Goal: Task Accomplishment & Management: Use online tool/utility

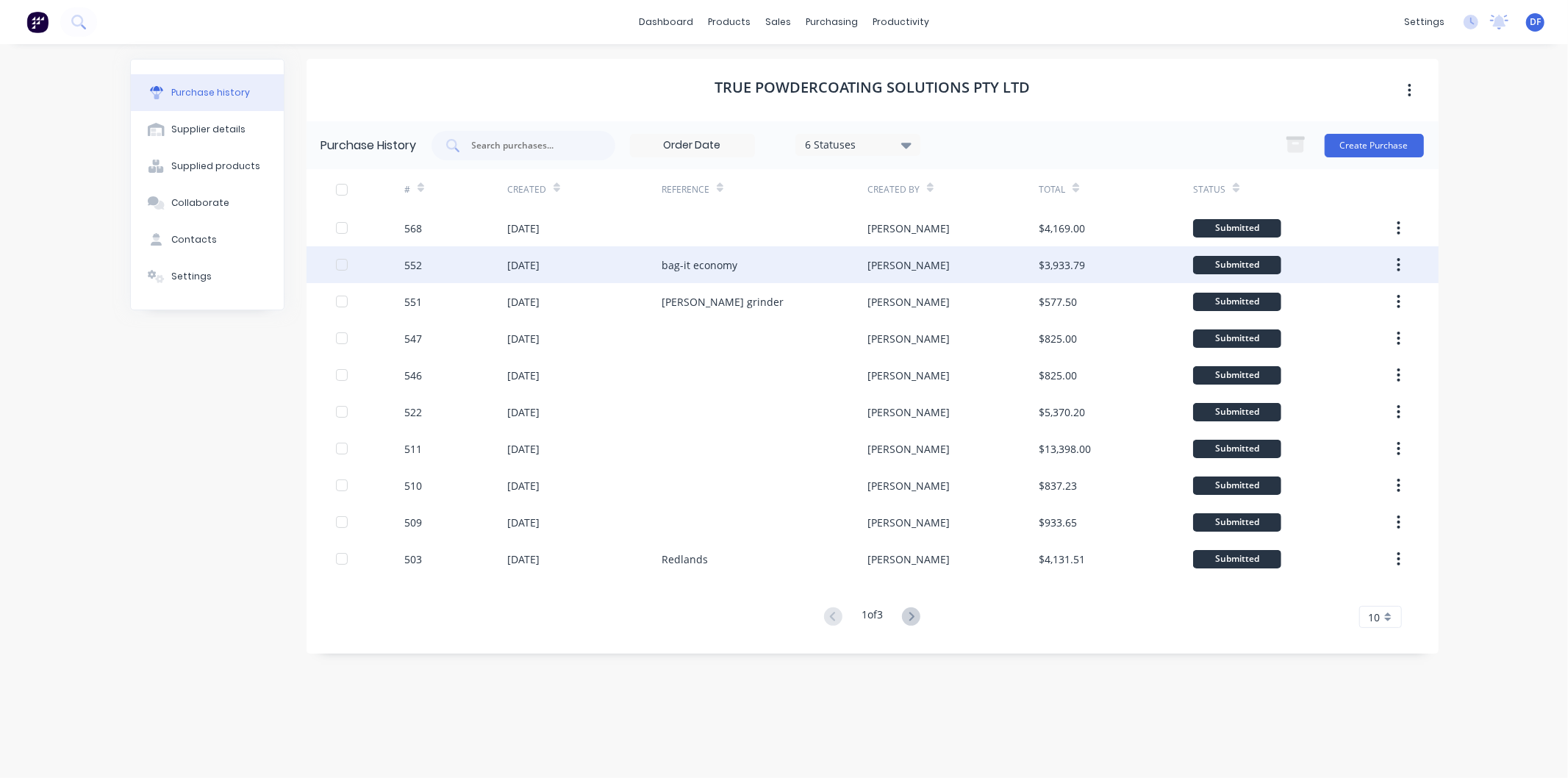
click at [566, 263] on div "[DATE]" at bounding box center [584, 264] width 154 height 37
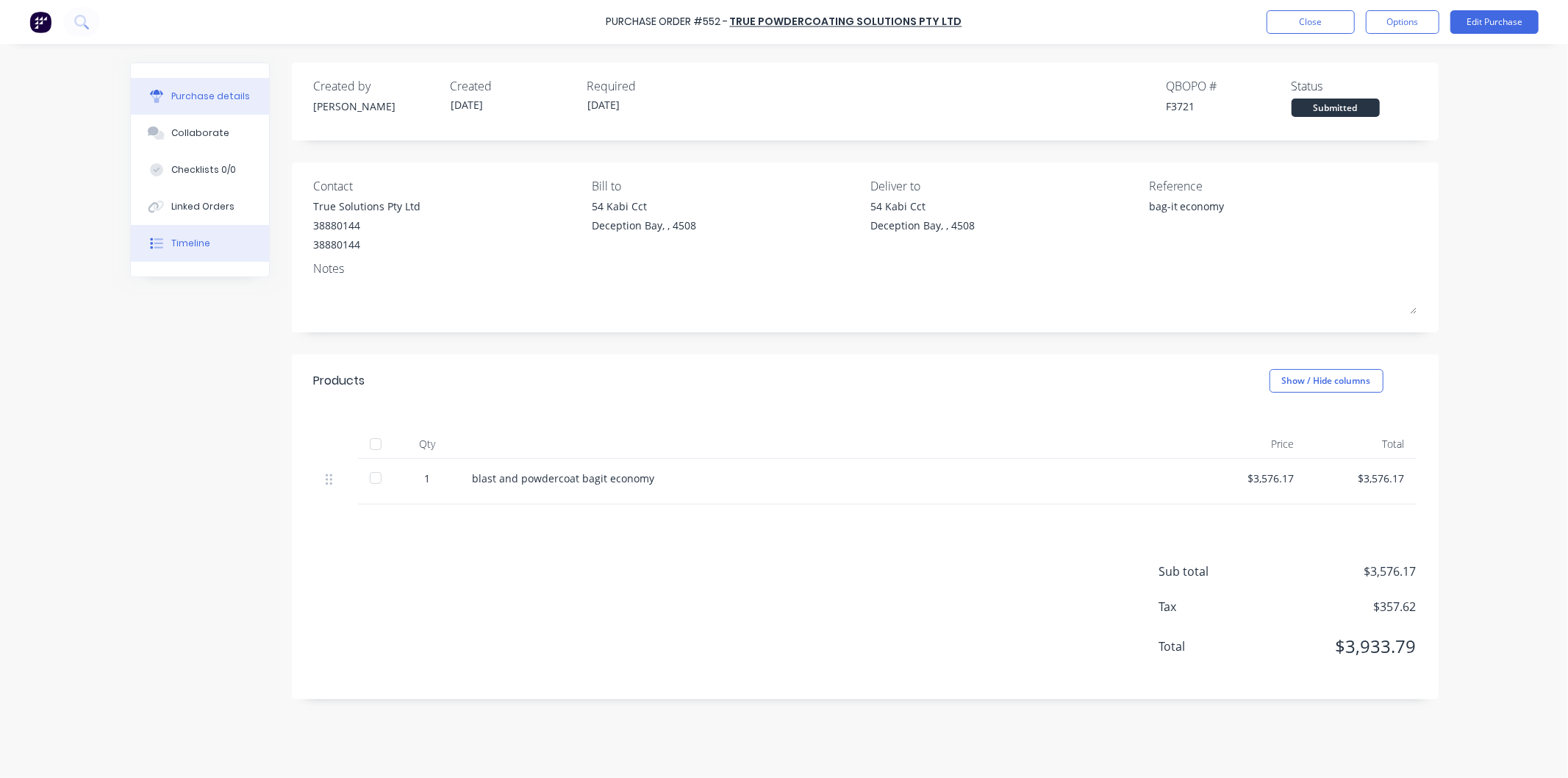
click at [206, 233] on button "Timeline" at bounding box center [200, 243] width 138 height 37
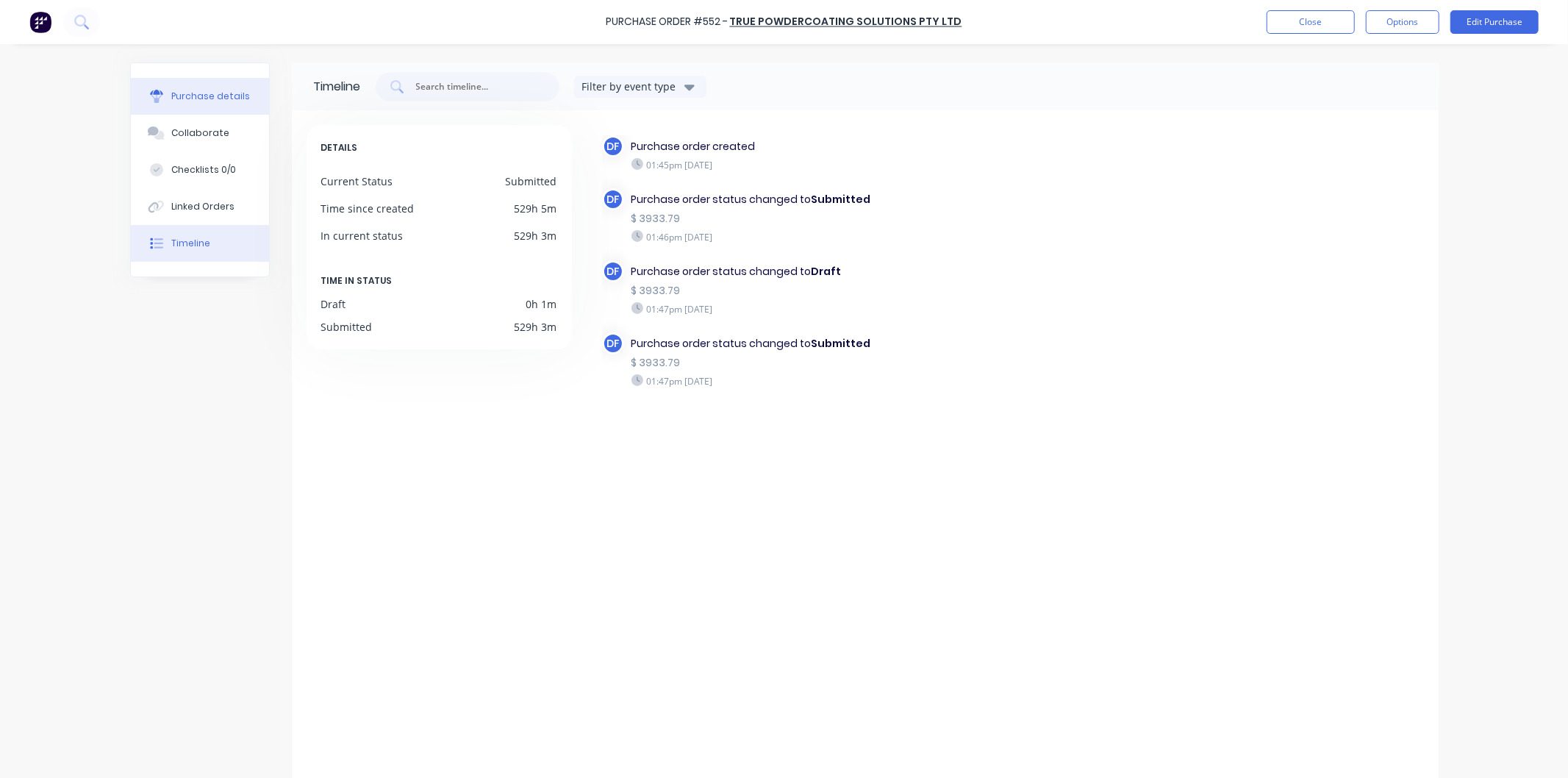
click at [199, 94] on div "Purchase details" at bounding box center [211, 96] width 79 height 13
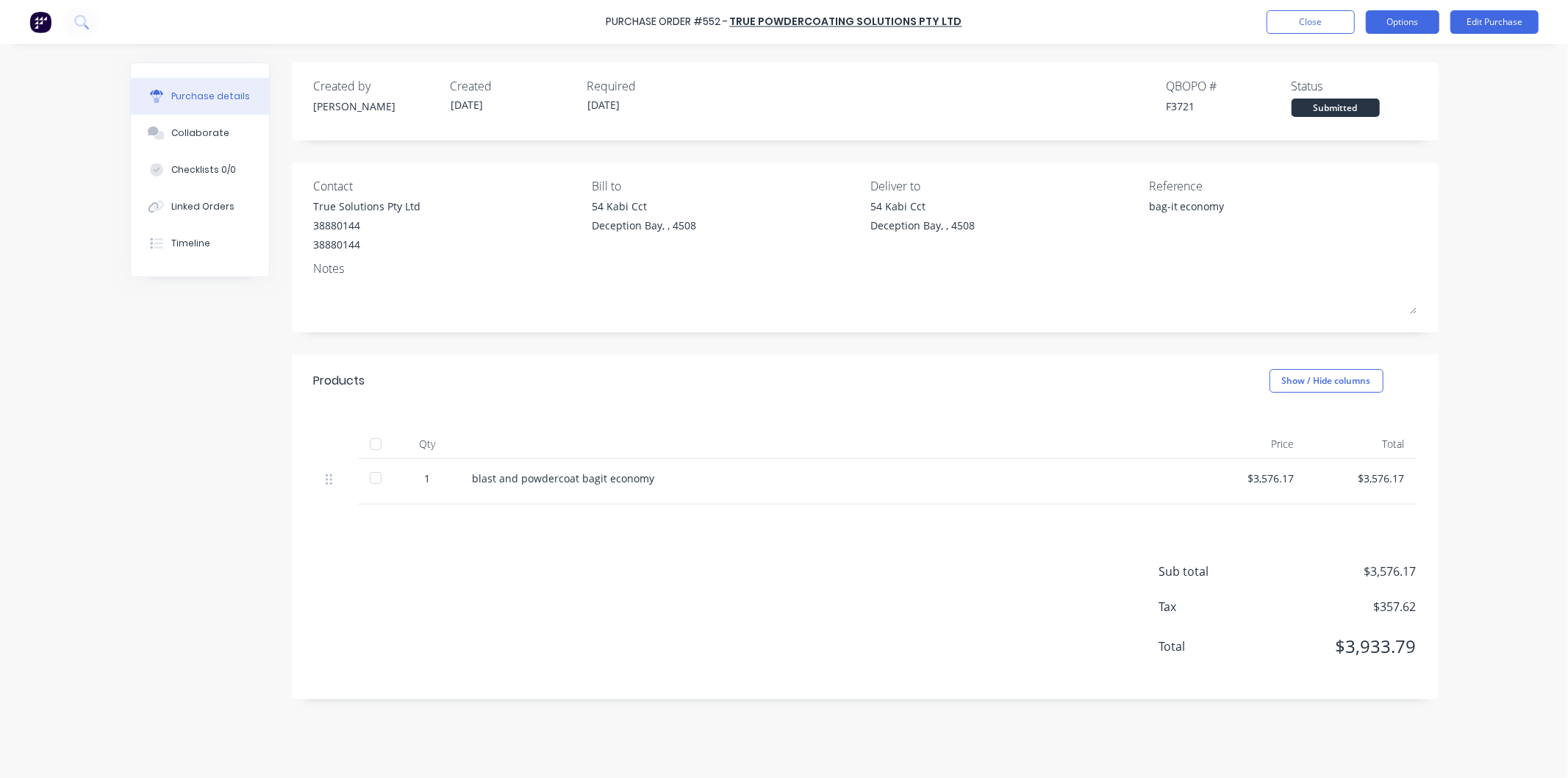
click at [1420, 17] on button "Options" at bounding box center [1403, 22] width 74 height 24
click at [1353, 53] on div "Print / Email" at bounding box center [1370, 60] width 113 height 21
click at [1348, 88] on div "With pricing" at bounding box center [1370, 89] width 113 height 21
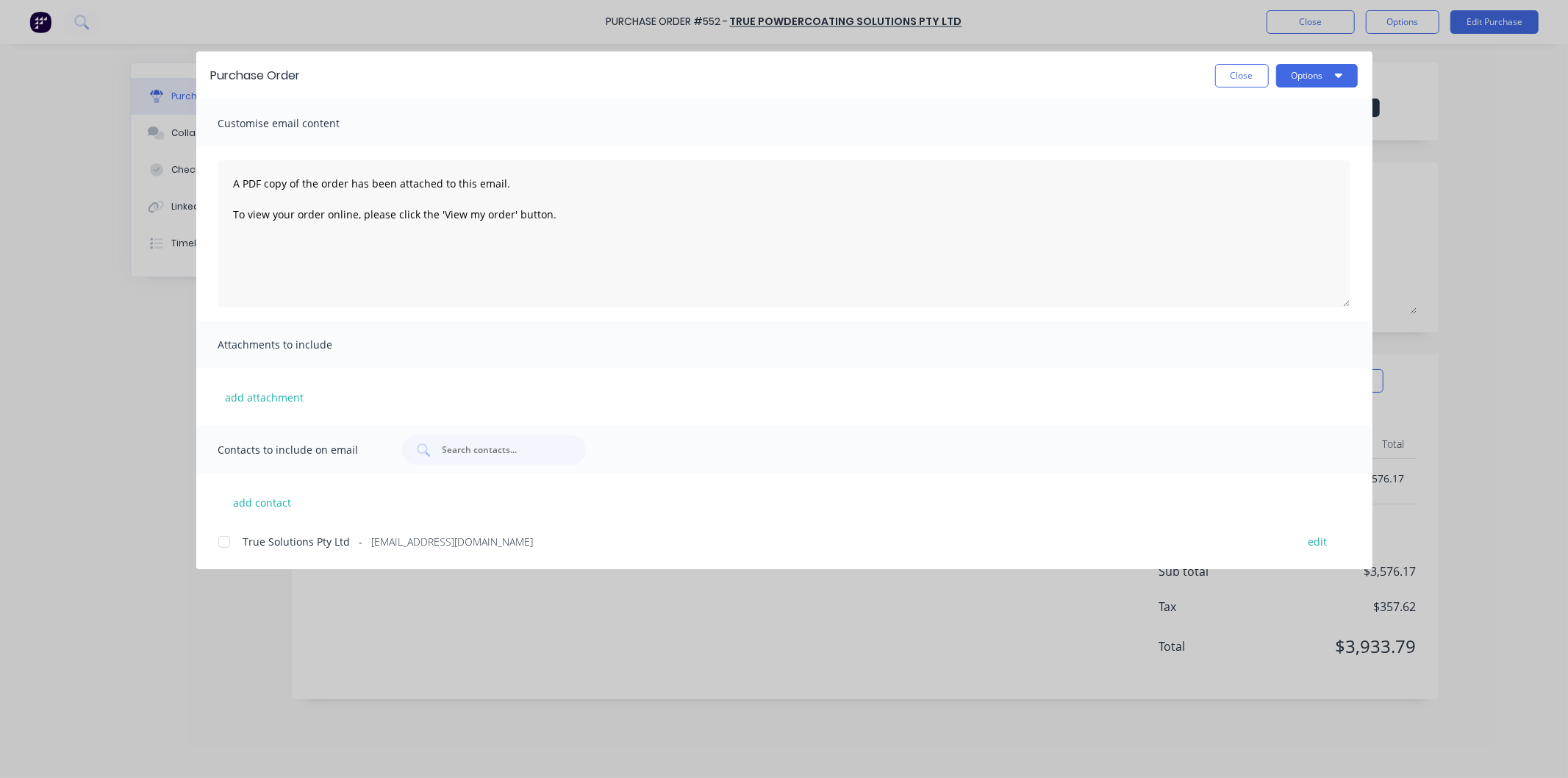
click at [226, 537] on div at bounding box center [223, 541] width 29 height 29
click at [1310, 72] on button "Options" at bounding box center [1317, 76] width 82 height 24
click at [1240, 166] on div "Email" at bounding box center [1288, 171] width 113 height 21
click at [1239, 82] on button "Close" at bounding box center [1242, 76] width 53 height 24
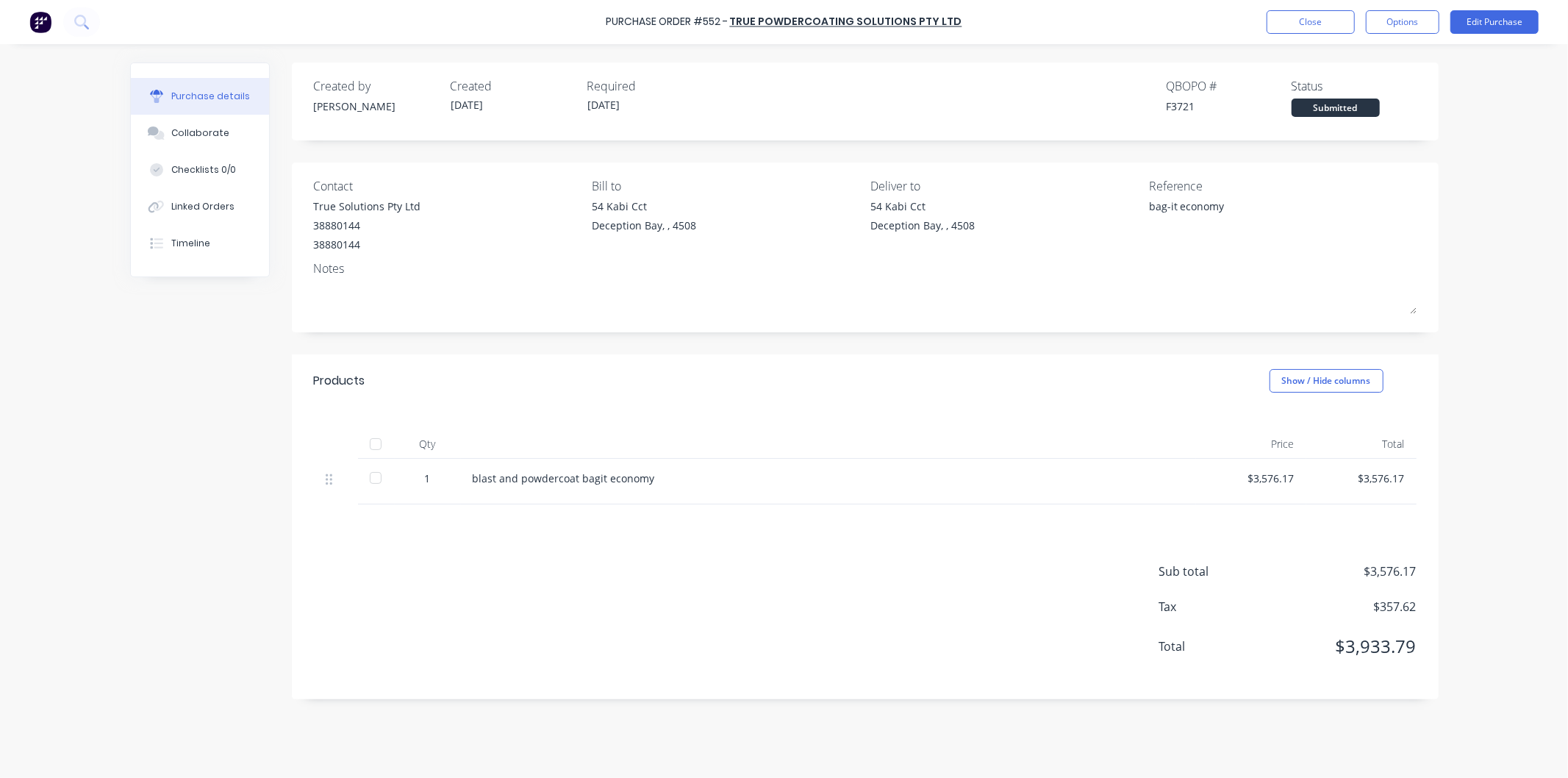
type textarea "x"
